Goal: Task Accomplishment & Management: Manage account settings

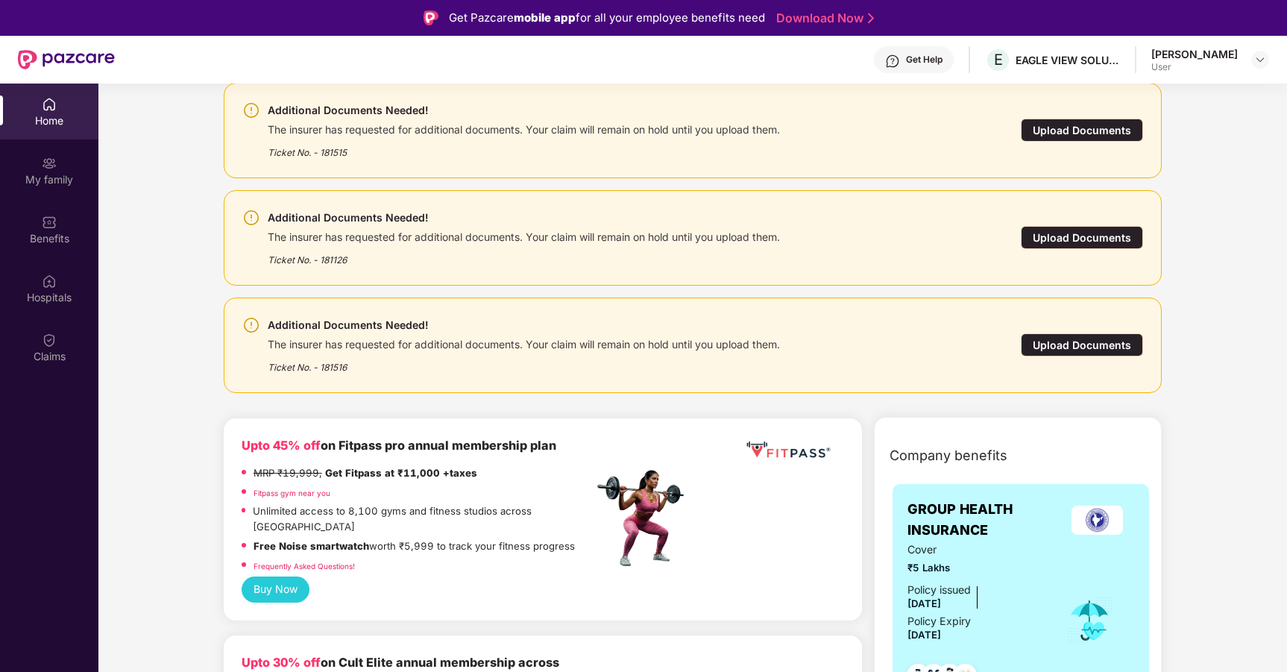
scroll to position [174, 0]
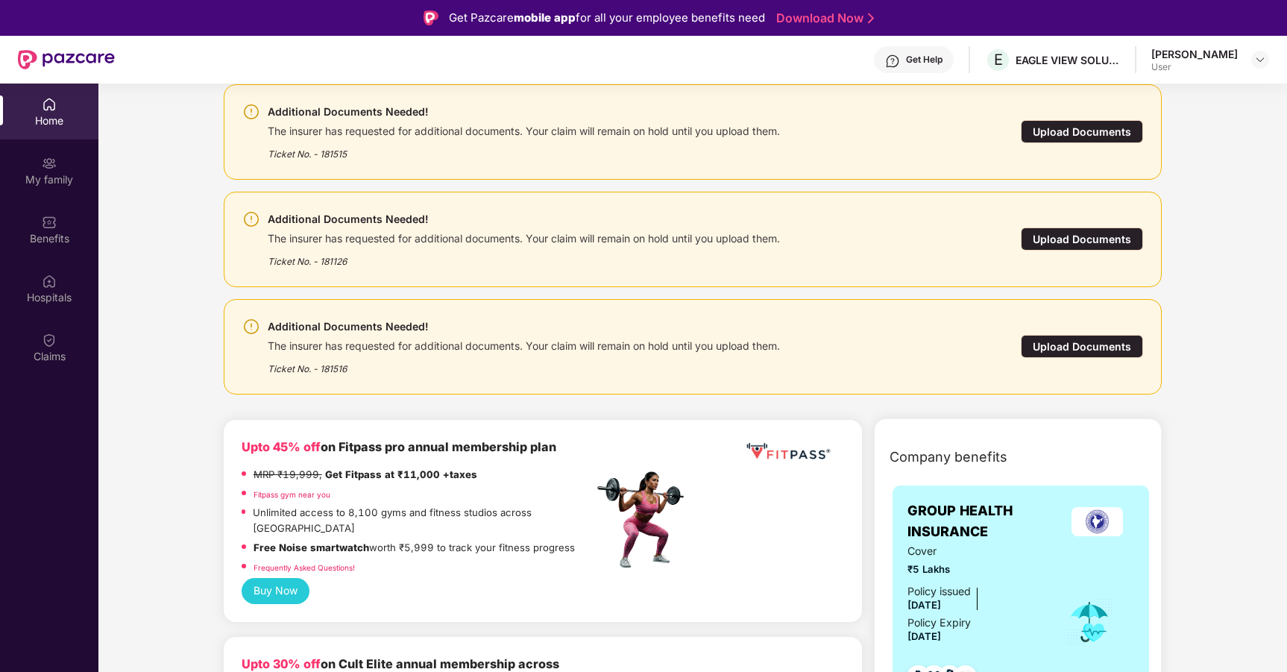
click at [1074, 237] on div "Upload Documents" at bounding box center [1082, 238] width 122 height 23
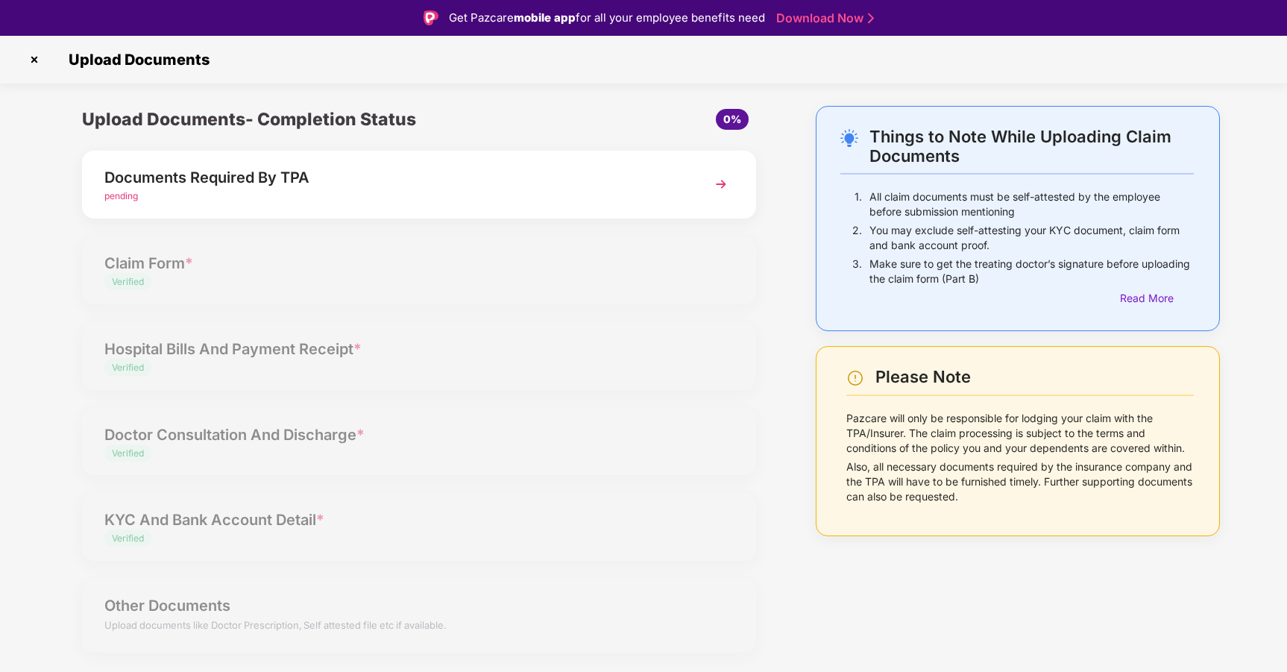
click at [724, 179] on img at bounding box center [721, 184] width 27 height 27
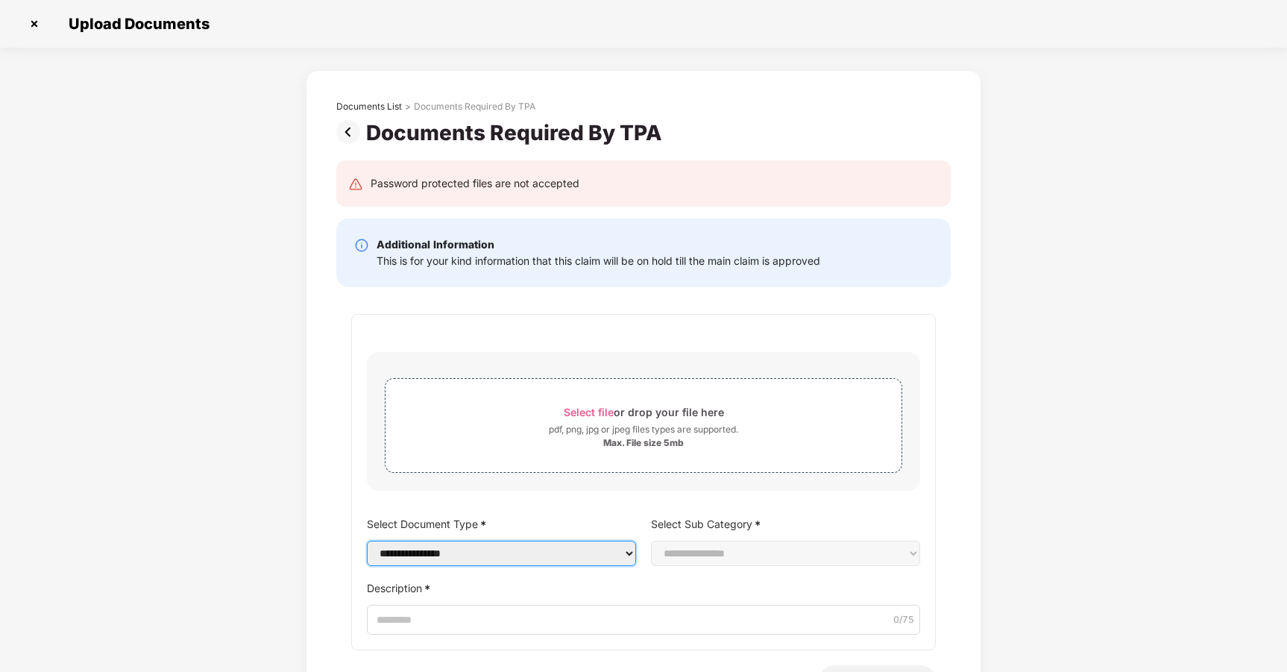
click at [605, 555] on select "**********" at bounding box center [501, 553] width 269 height 25
click at [35, 29] on img at bounding box center [34, 24] width 24 height 24
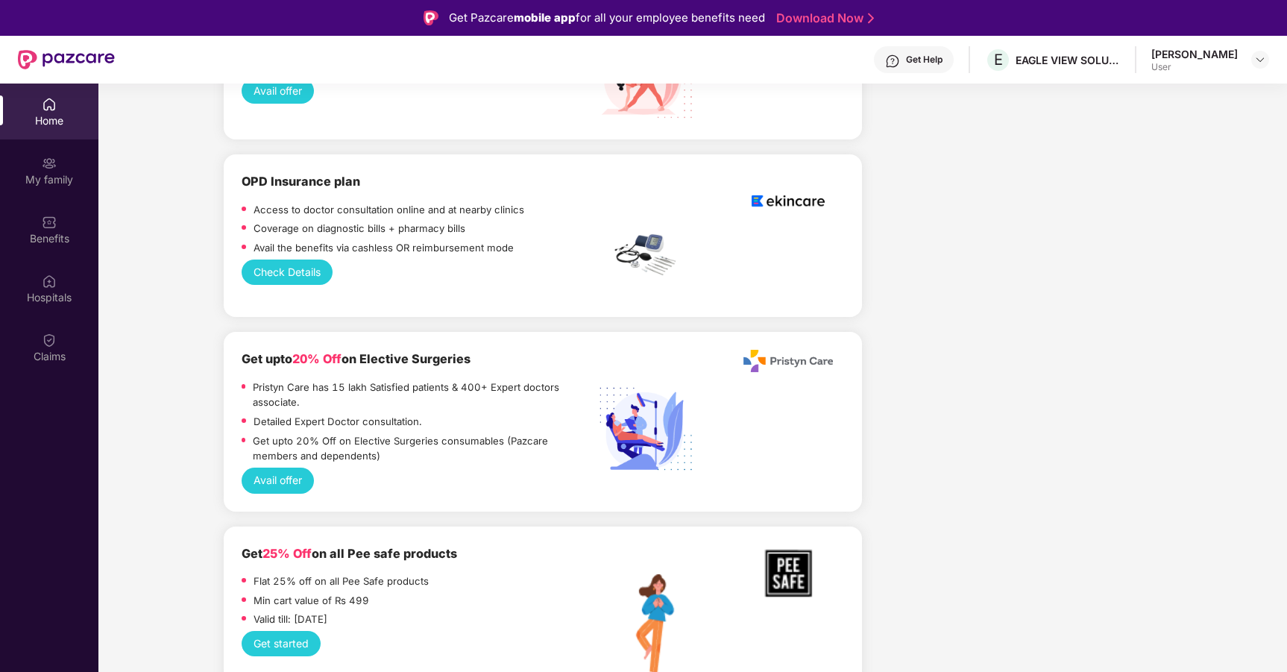
scroll to position [3322, 0]
